Goal: Navigation & Orientation: Find specific page/section

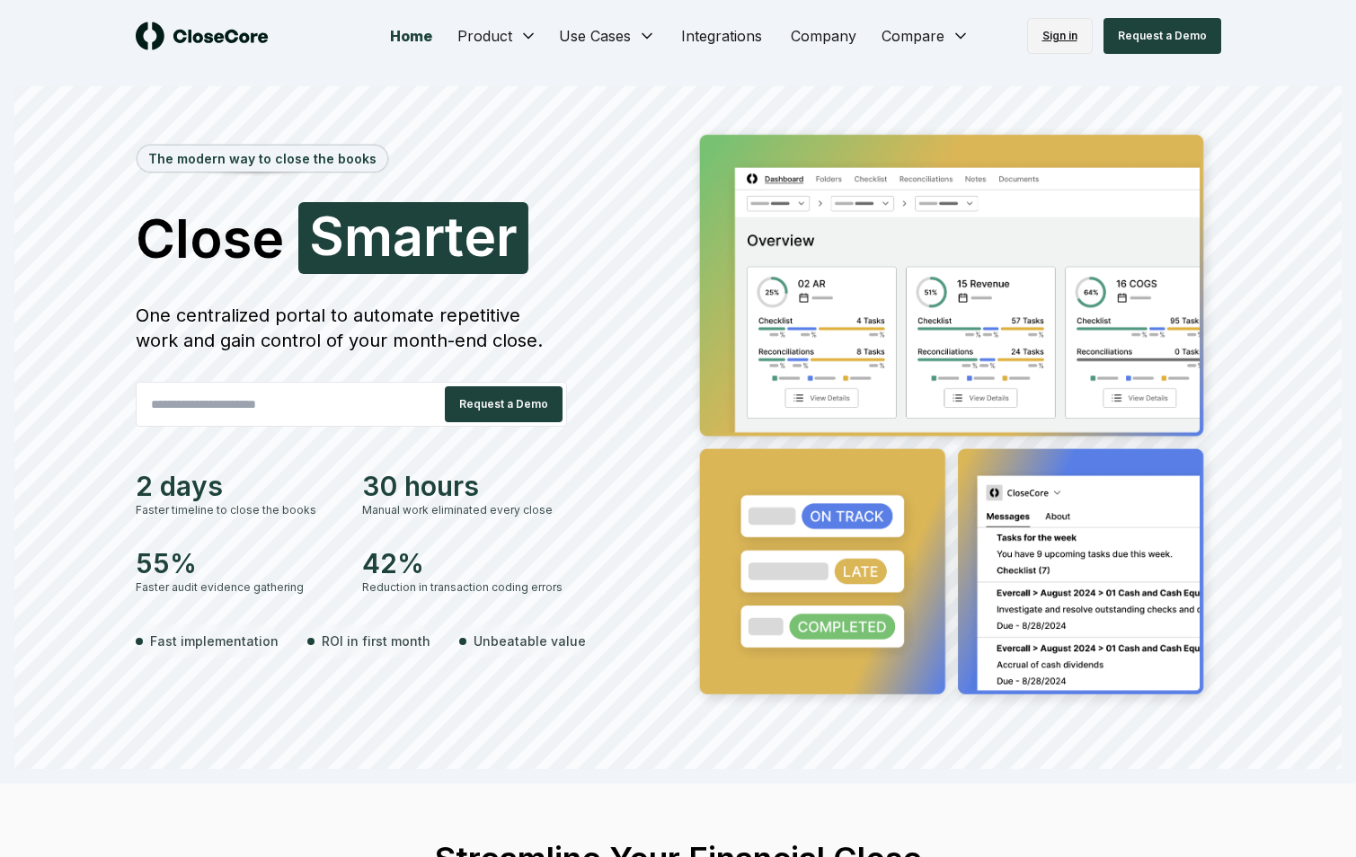
click at [1058, 30] on link "Sign in" at bounding box center [1060, 36] width 66 height 36
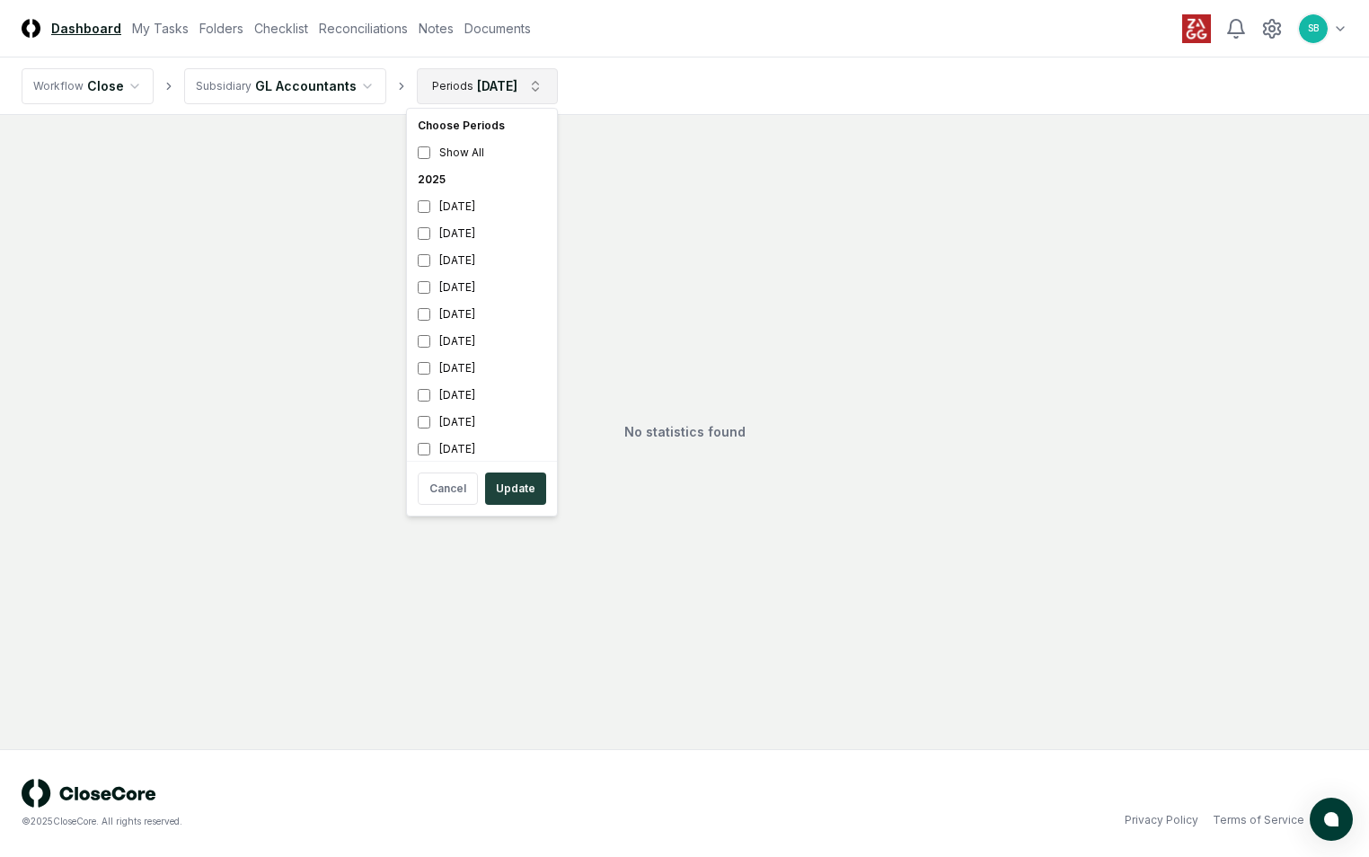
click at [534, 86] on html "CloseCore Dashboard My Tasks Folders Checklist Reconciliations Notes Documents …" at bounding box center [684, 428] width 1369 height 857
click at [267, 30] on html "CloseCore Dashboard My Tasks Folders Checklist Reconciliations Notes Documents …" at bounding box center [684, 428] width 1369 height 857
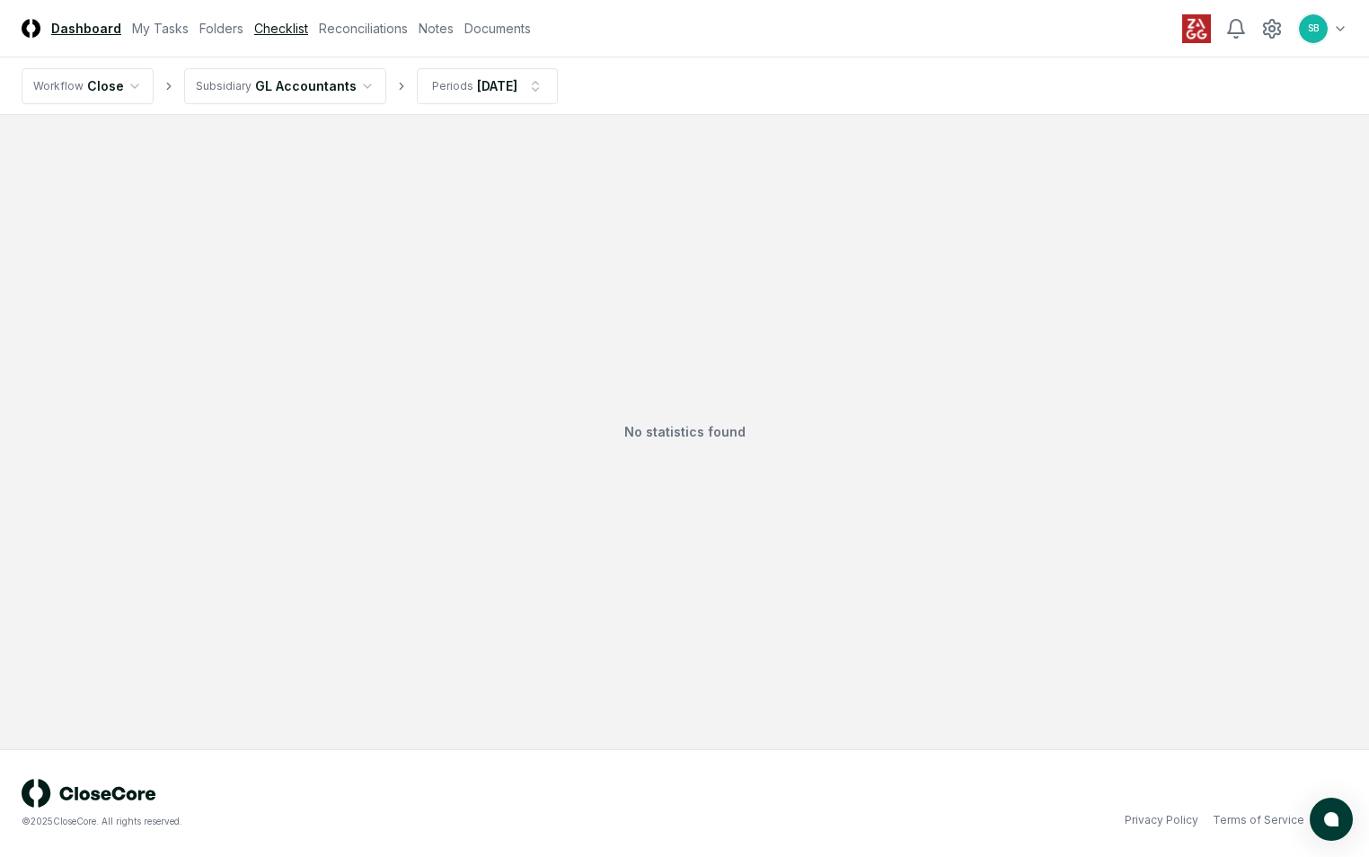
click at [267, 30] on link "Checklist" at bounding box center [281, 28] width 54 height 19
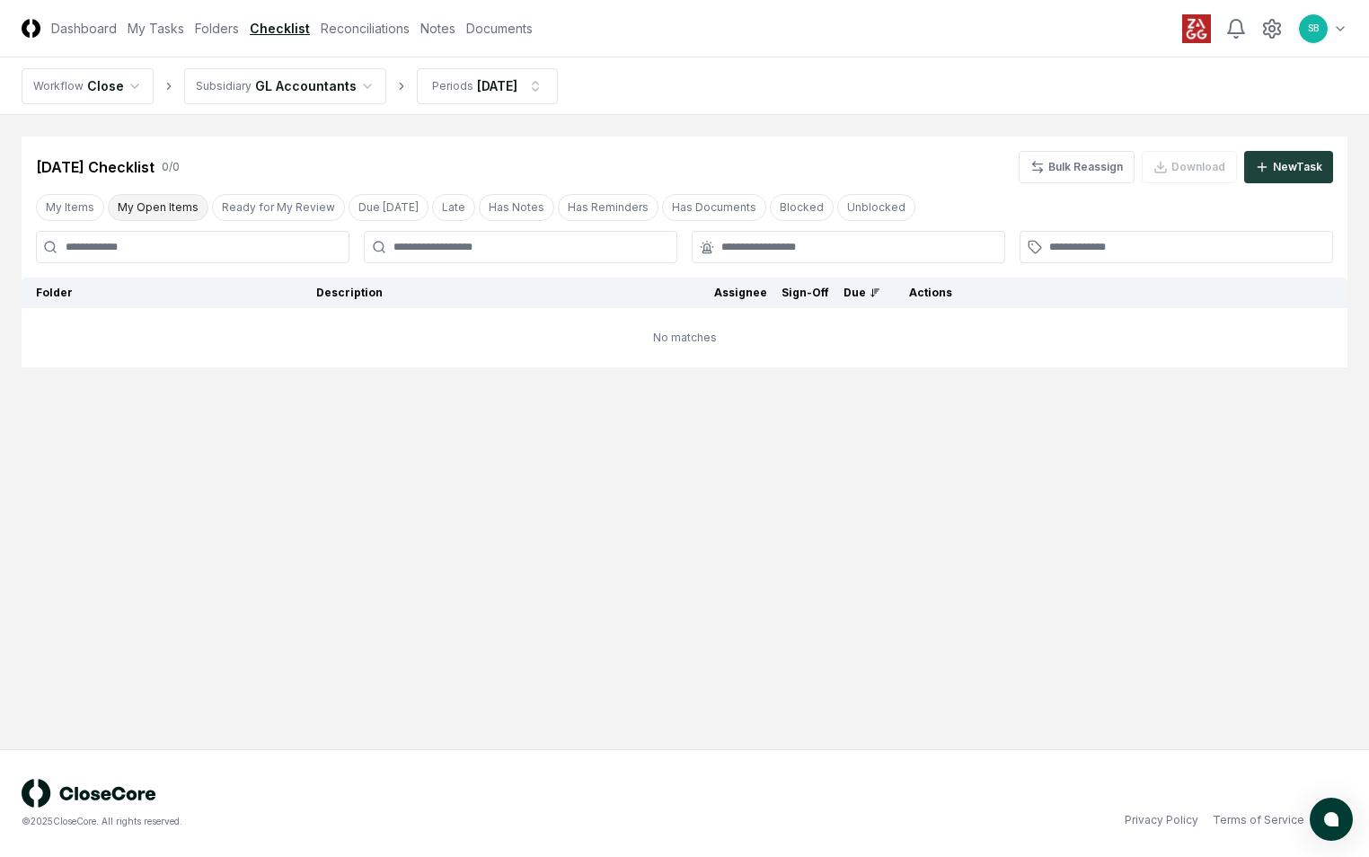
click at [144, 208] on button "My Open Items" at bounding box center [158, 207] width 101 height 27
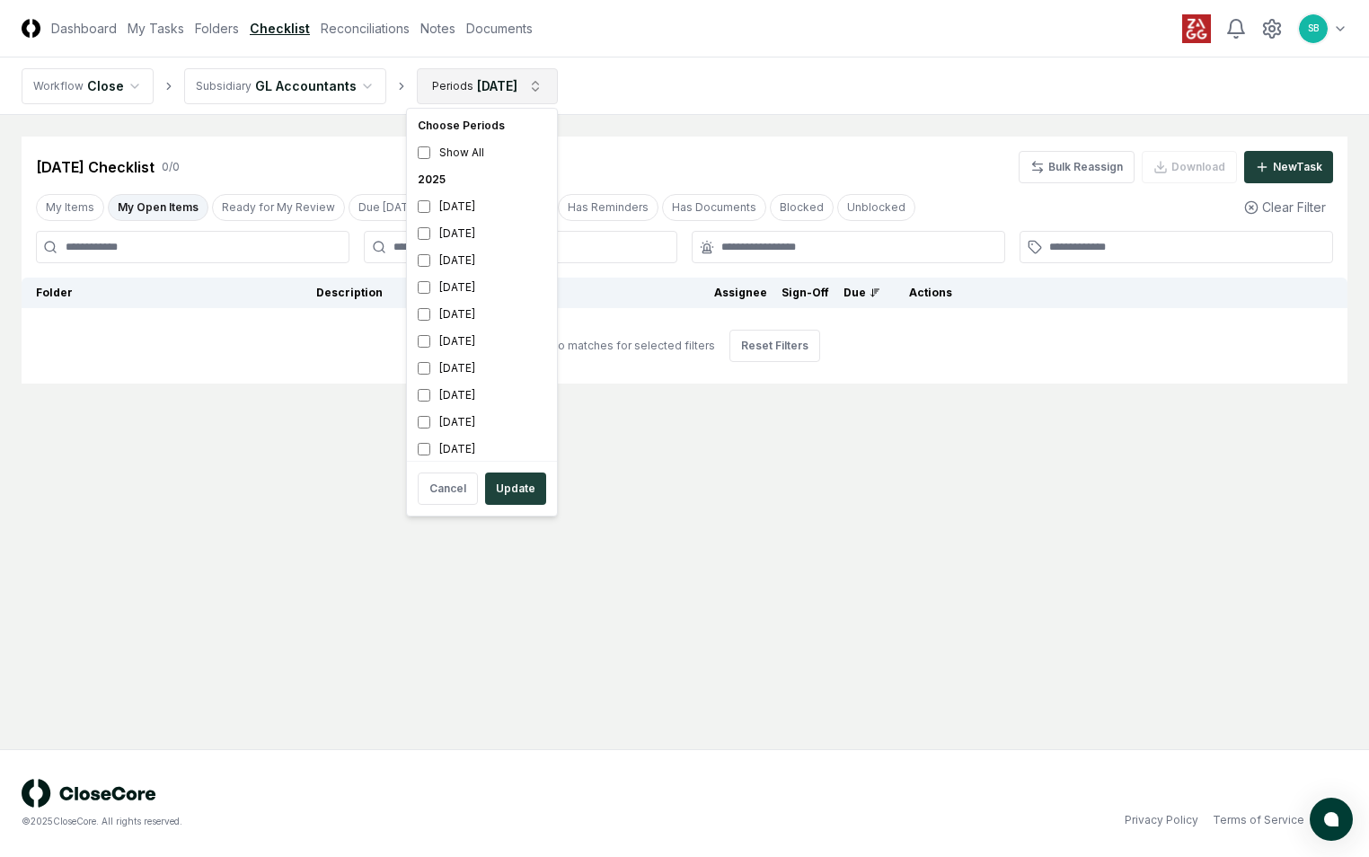
click at [535, 87] on html "CloseCore Dashboard My Tasks Folders Checklist Reconciliations Notes Documents …" at bounding box center [684, 428] width 1369 height 857
click at [463, 261] on div "[DATE]" at bounding box center [482, 260] width 143 height 27
click at [465, 234] on div "[DATE]" at bounding box center [482, 233] width 143 height 27
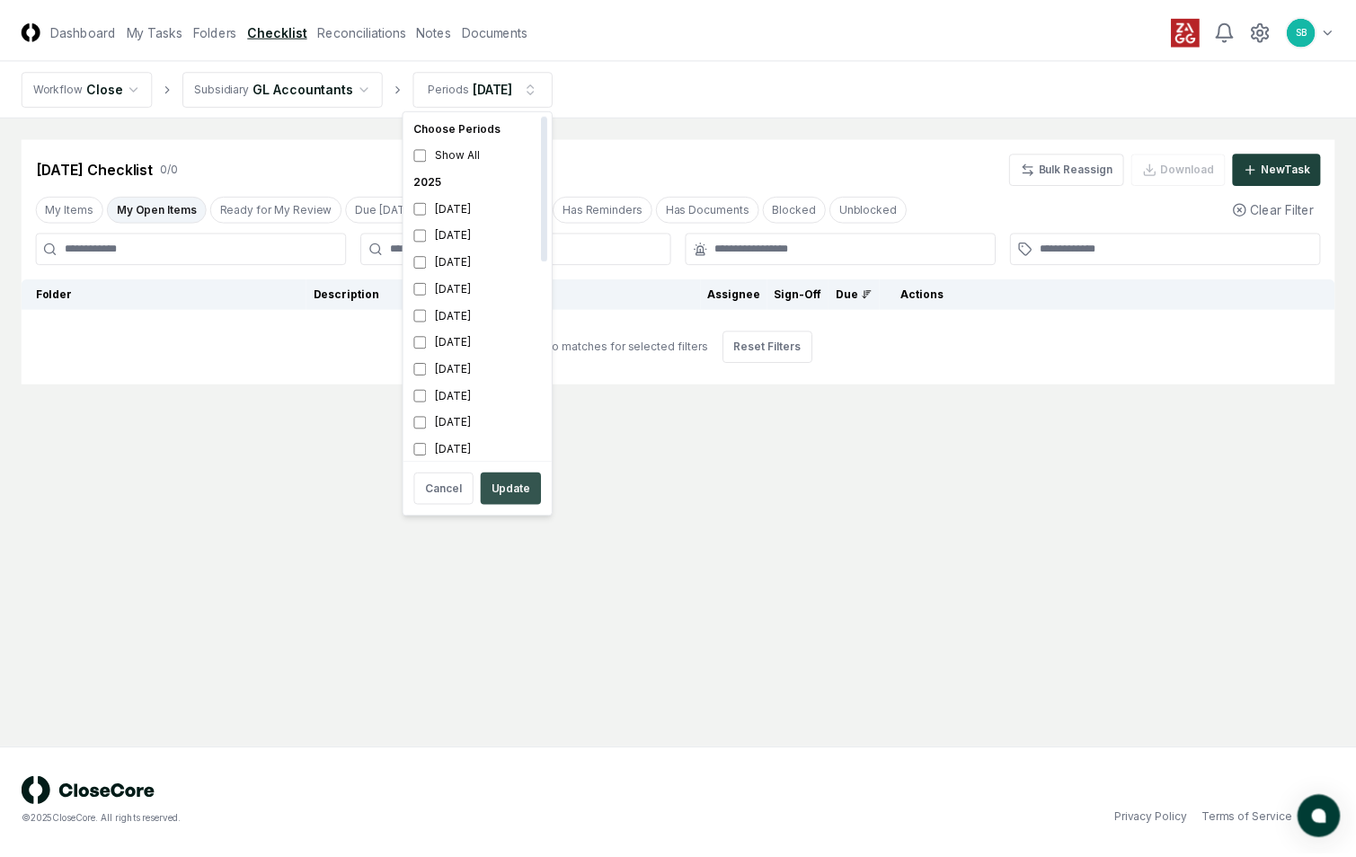
scroll to position [5, 0]
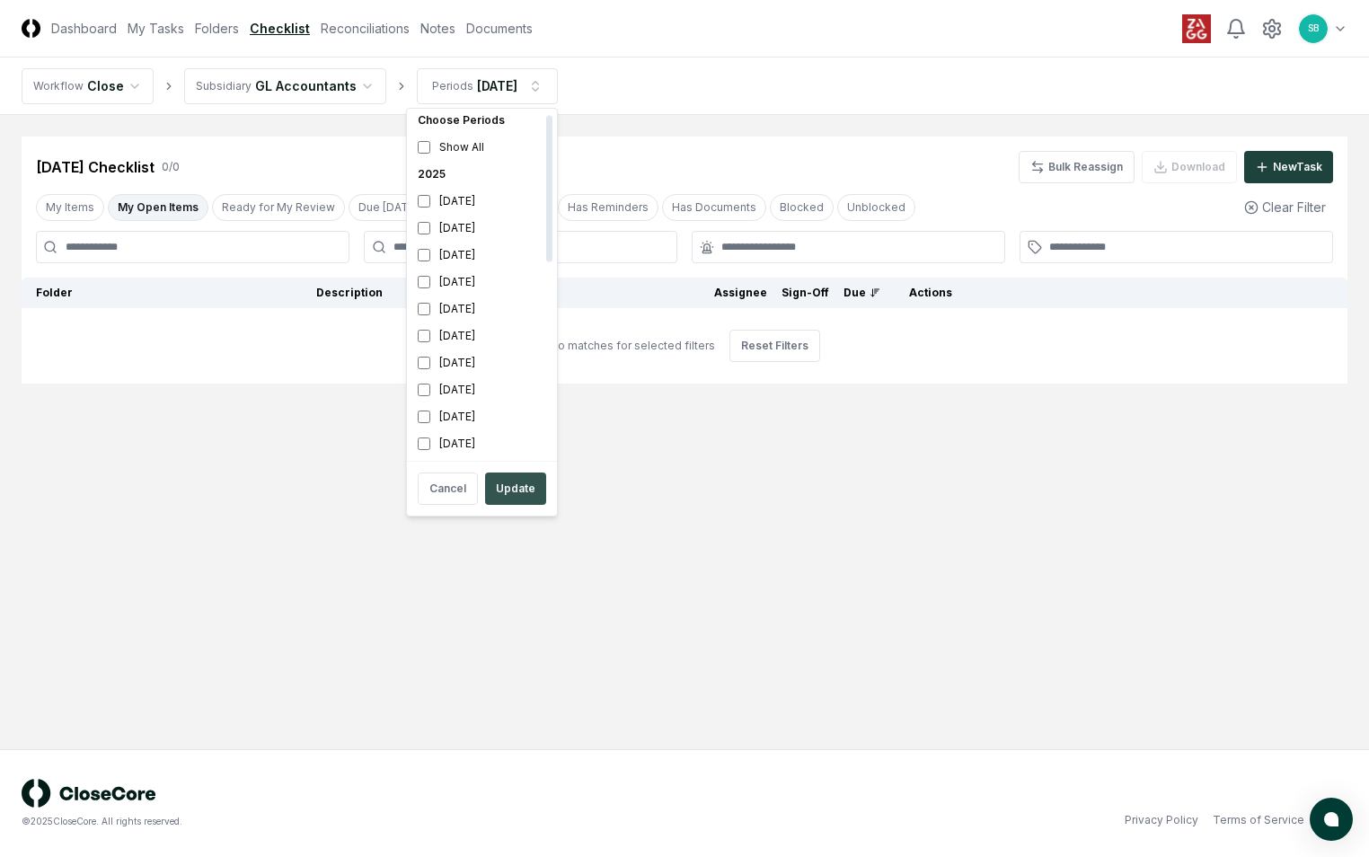
click at [509, 493] on button "Update" at bounding box center [515, 489] width 61 height 32
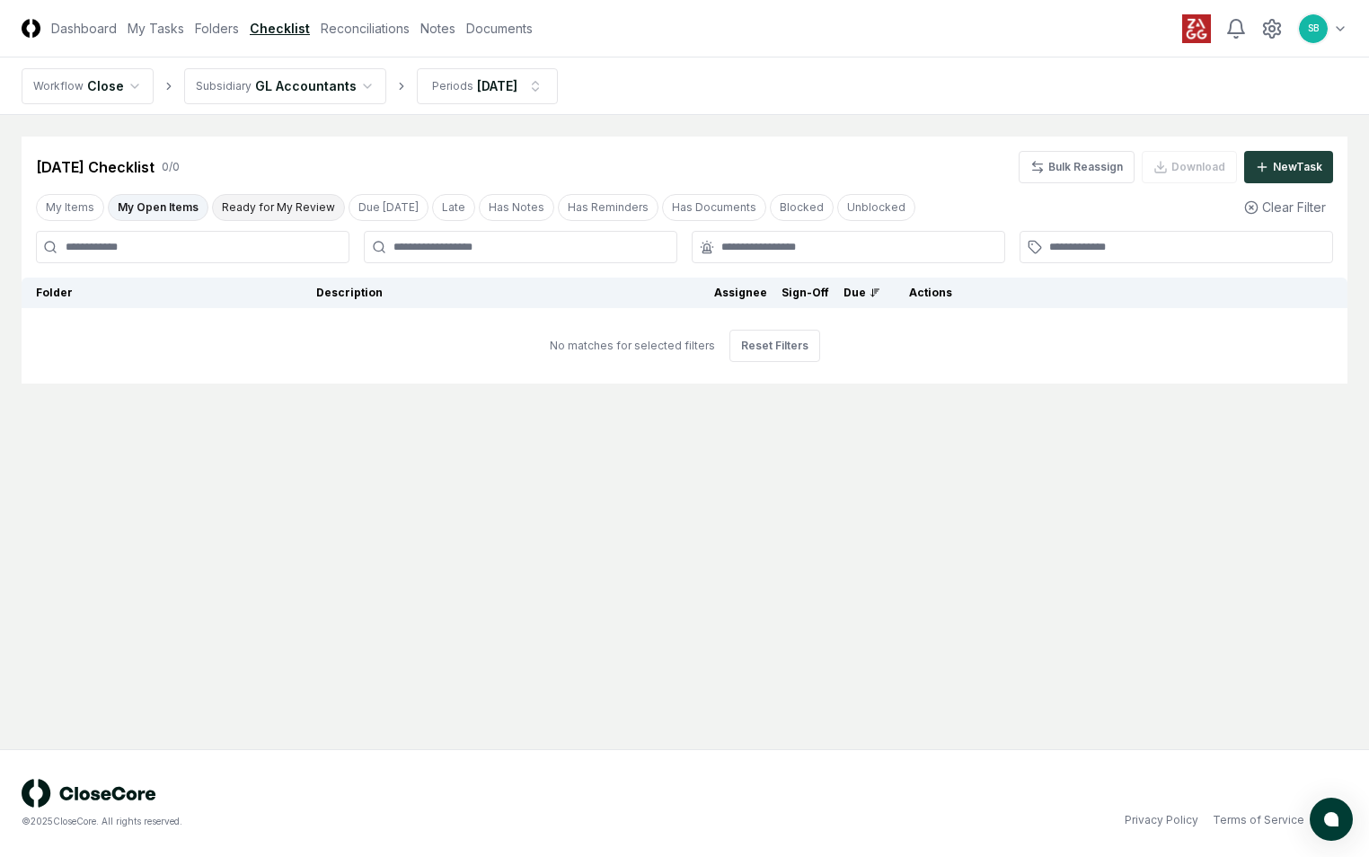
click at [260, 209] on button "Ready for My Review" at bounding box center [278, 207] width 133 height 27
click at [133, 91] on html "CloseCore Dashboard My Tasks Folders Checklist Reconciliations Notes Documents …" at bounding box center [684, 428] width 1369 height 857
click at [260, 89] on html "CloseCore Dashboard My Tasks Folders Checklist Reconciliations Notes Documents …" at bounding box center [684, 428] width 1369 height 857
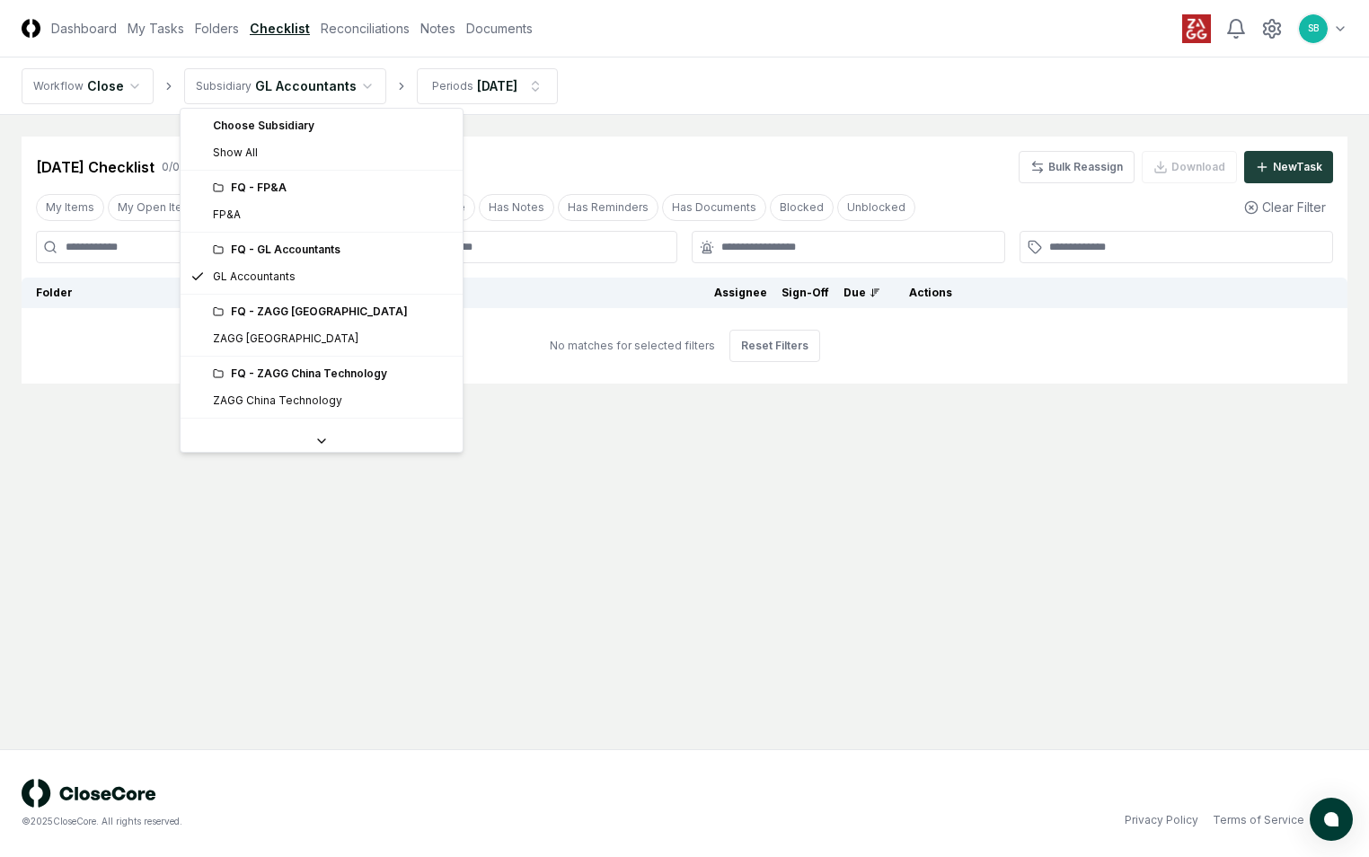
click at [353, 84] on html "CloseCore Dashboard My Tasks Folders Checklist Reconciliations Notes Documents …" at bounding box center [684, 428] width 1369 height 857
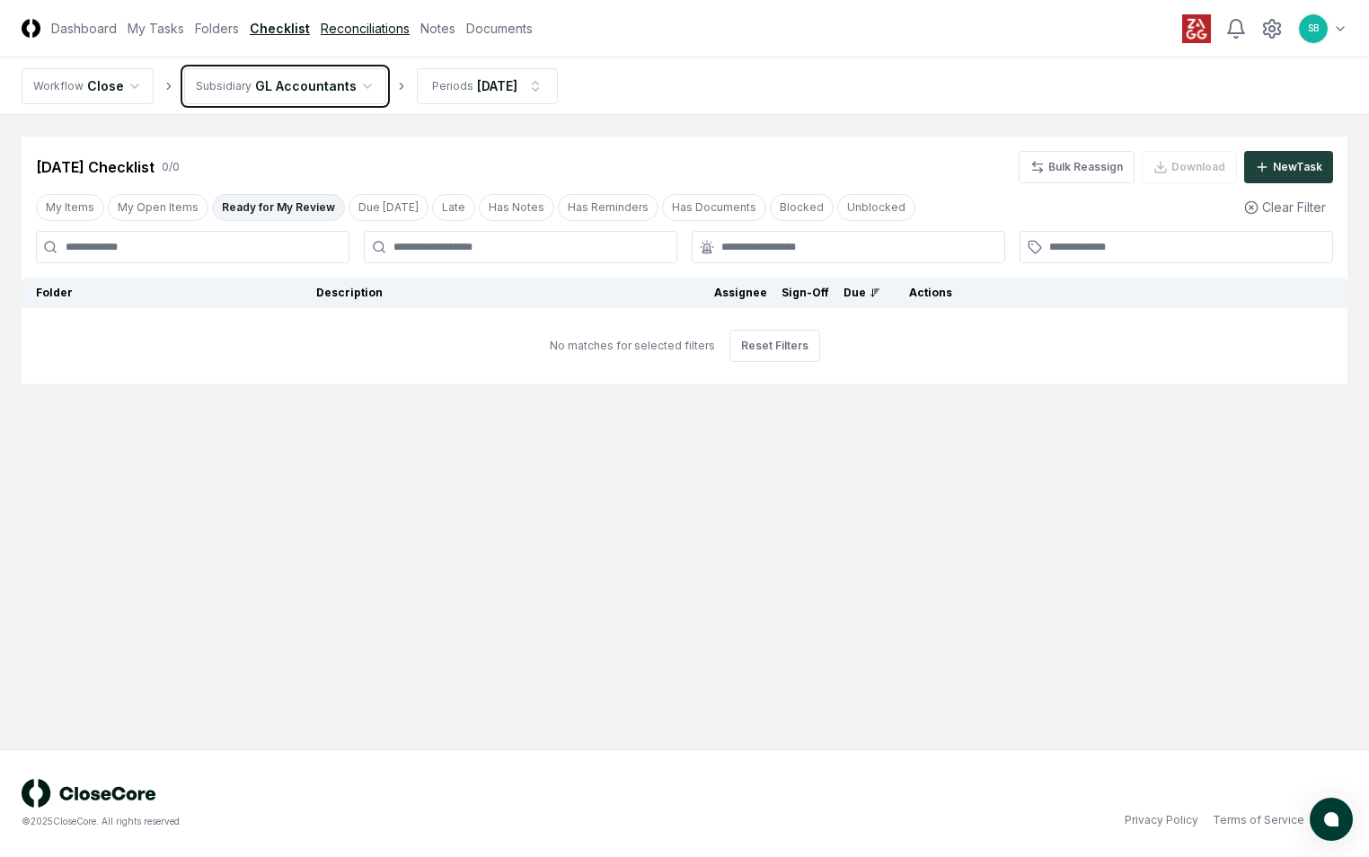
click at [366, 35] on html "CloseCore Dashboard My Tasks Folders Checklist Reconciliations Notes Documents …" at bounding box center [684, 428] width 1369 height 857
click at [358, 28] on link "Reconciliations" at bounding box center [365, 28] width 89 height 19
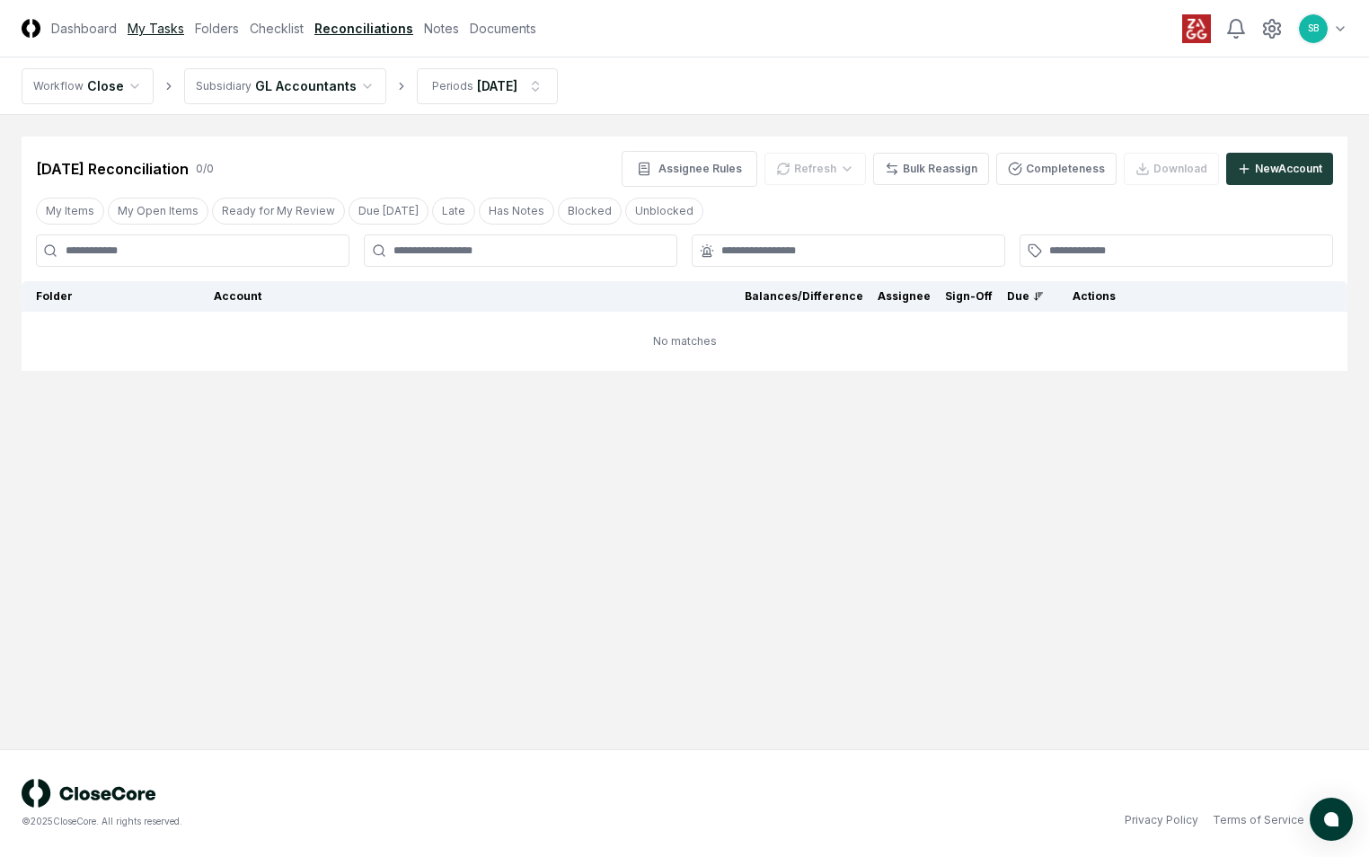
click at [146, 31] on link "My Tasks" at bounding box center [156, 28] width 57 height 19
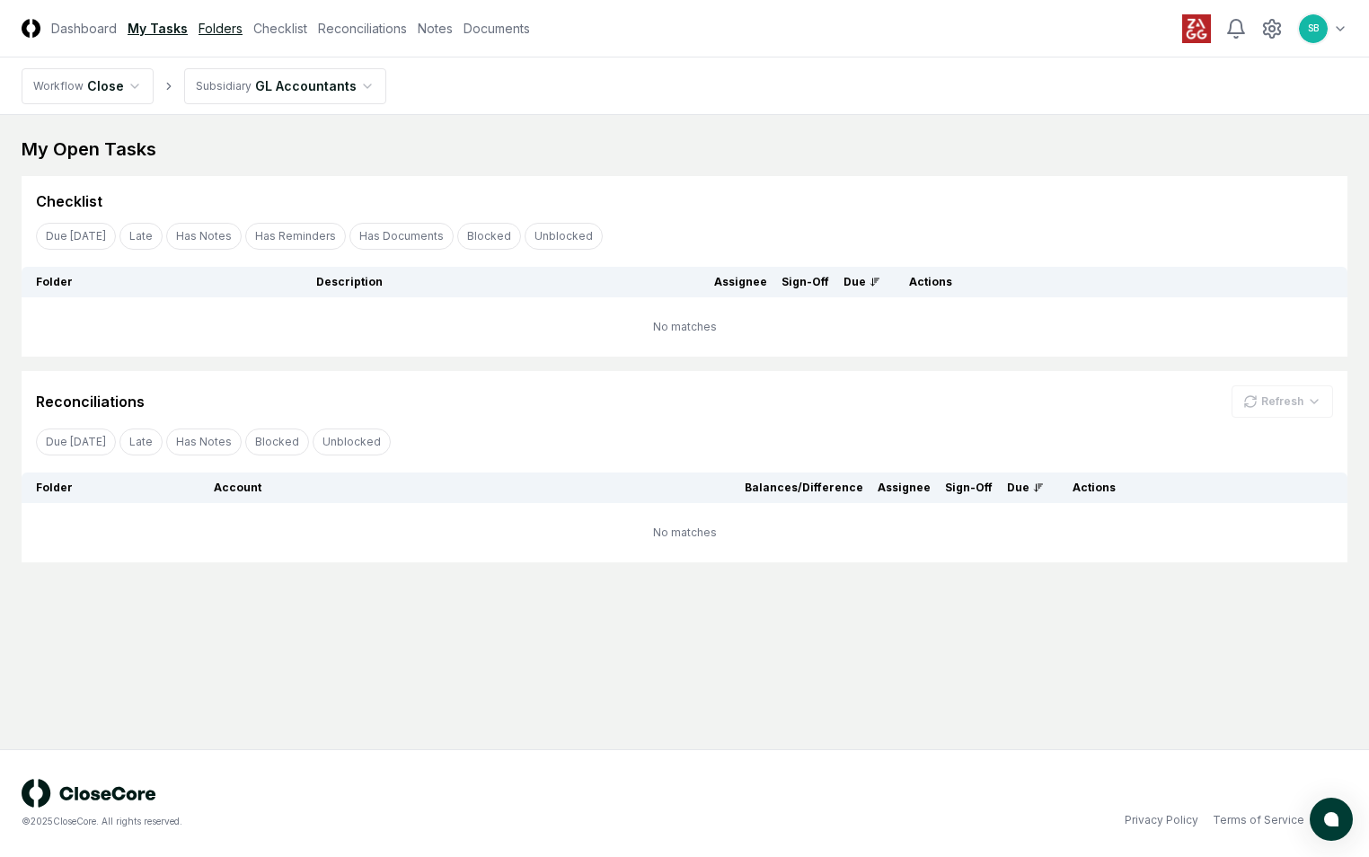
click at [210, 27] on link "Folders" at bounding box center [221, 28] width 44 height 19
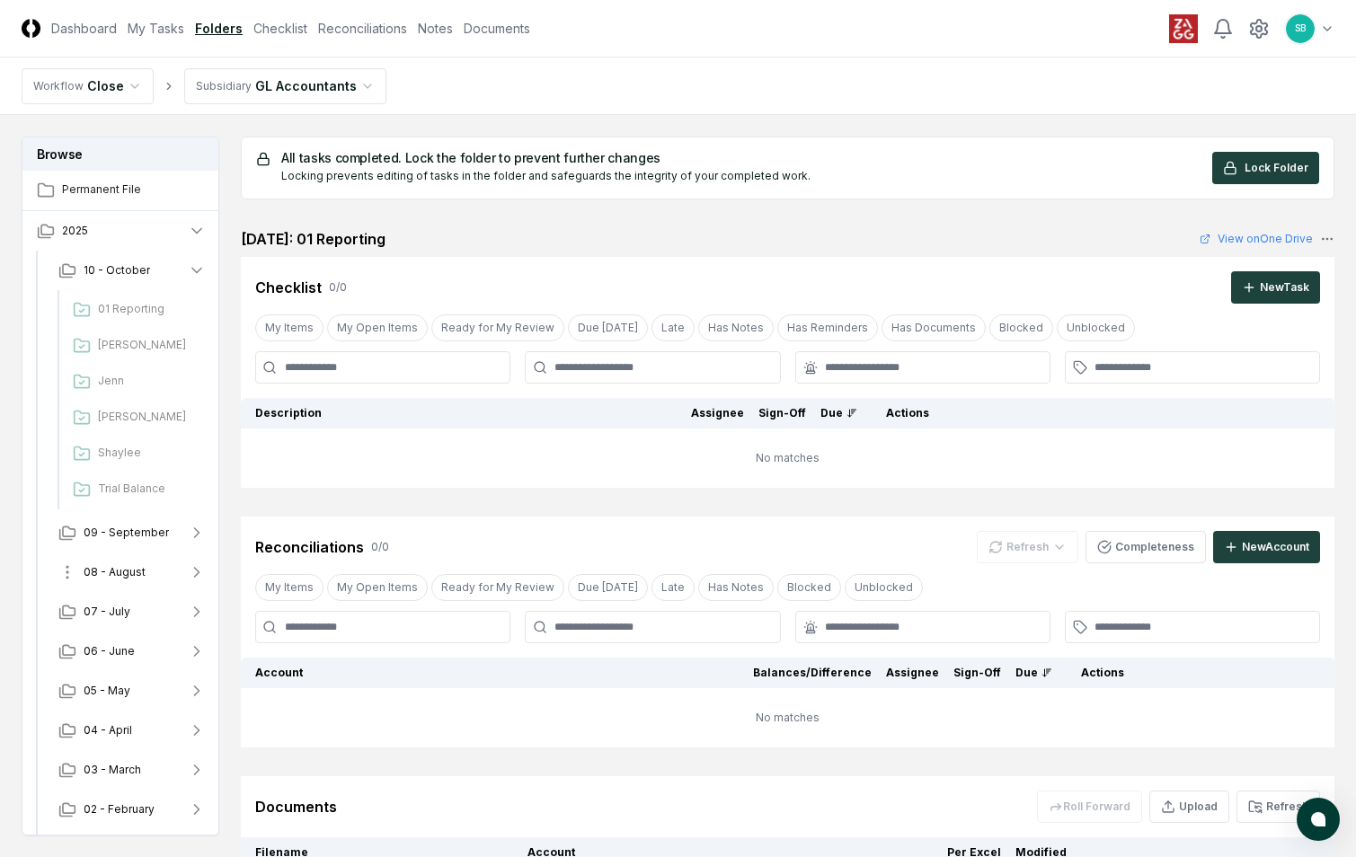
click at [124, 567] on span "08 - August" at bounding box center [115, 572] width 62 height 16
click at [144, 608] on span "01 Reporting" at bounding box center [148, 611] width 101 height 16
click at [268, 15] on header "CloseCore Dashboard My Tasks Folders Checklist Reconciliations Notes Documents …" at bounding box center [678, 28] width 1356 height 57
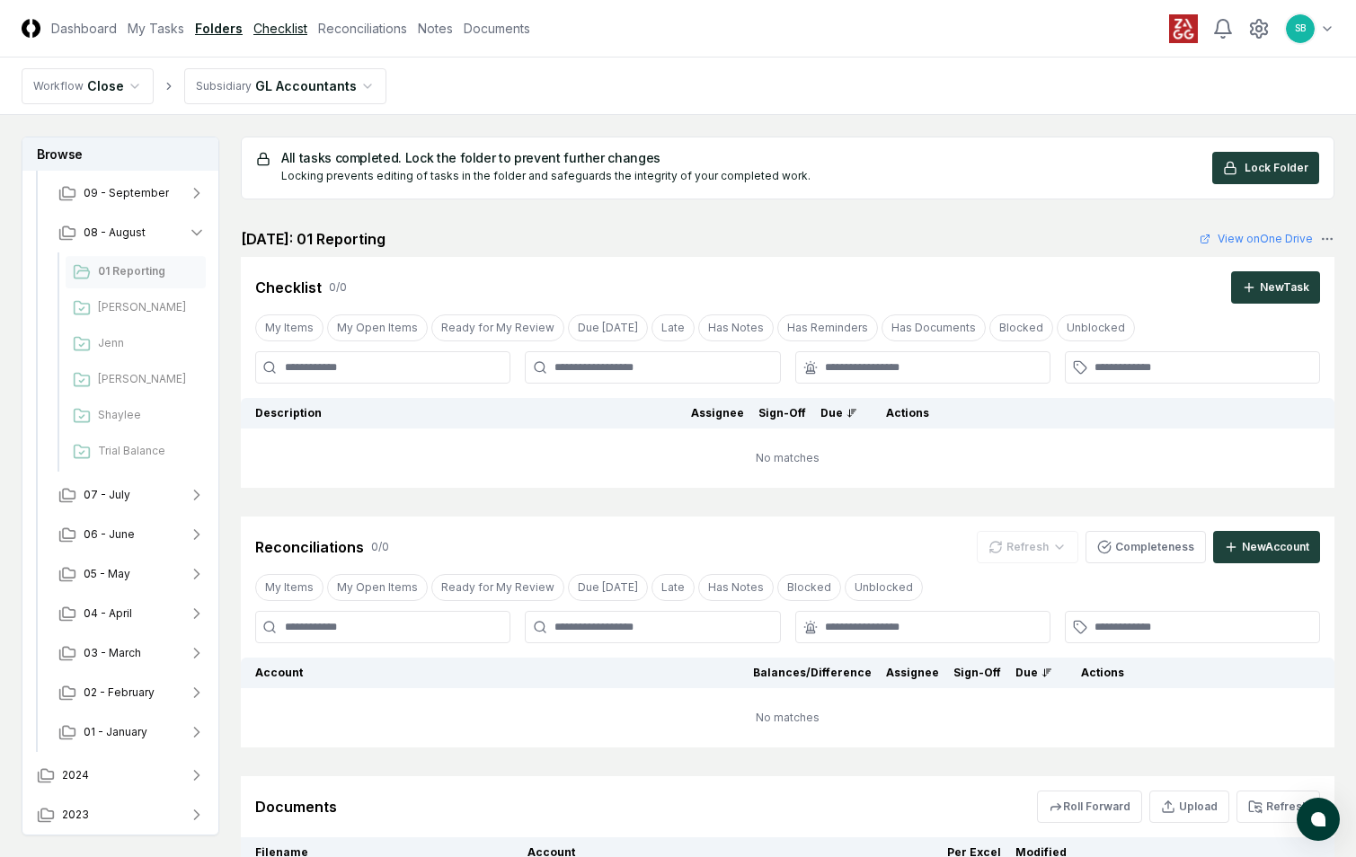
click at [268, 22] on link "Checklist" at bounding box center [280, 28] width 54 height 19
